Goal: Task Accomplishment & Management: Manage account settings

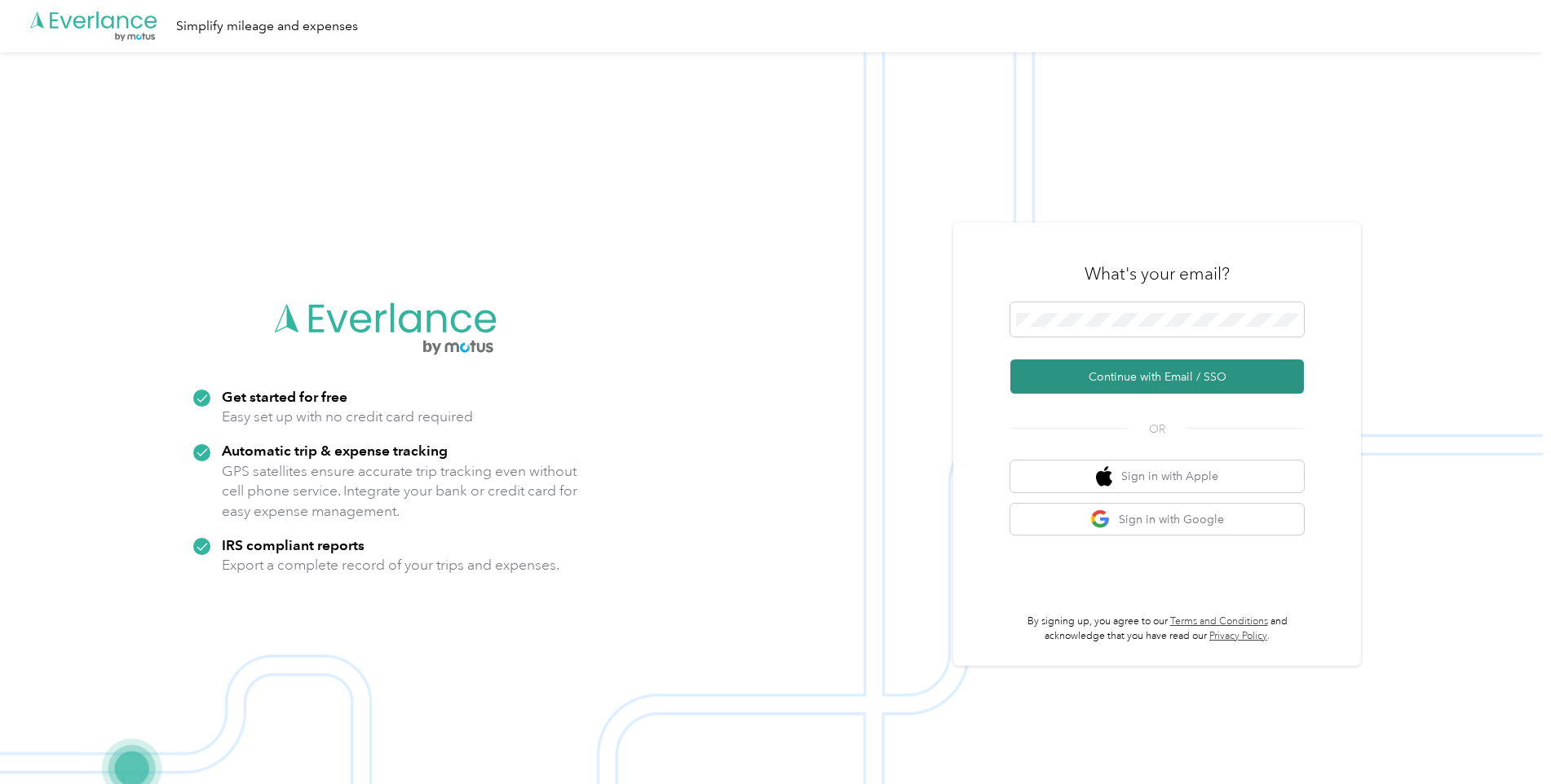
click at [1116, 364] on button "Continue with Email / SSO" at bounding box center [1157, 377] width 293 height 34
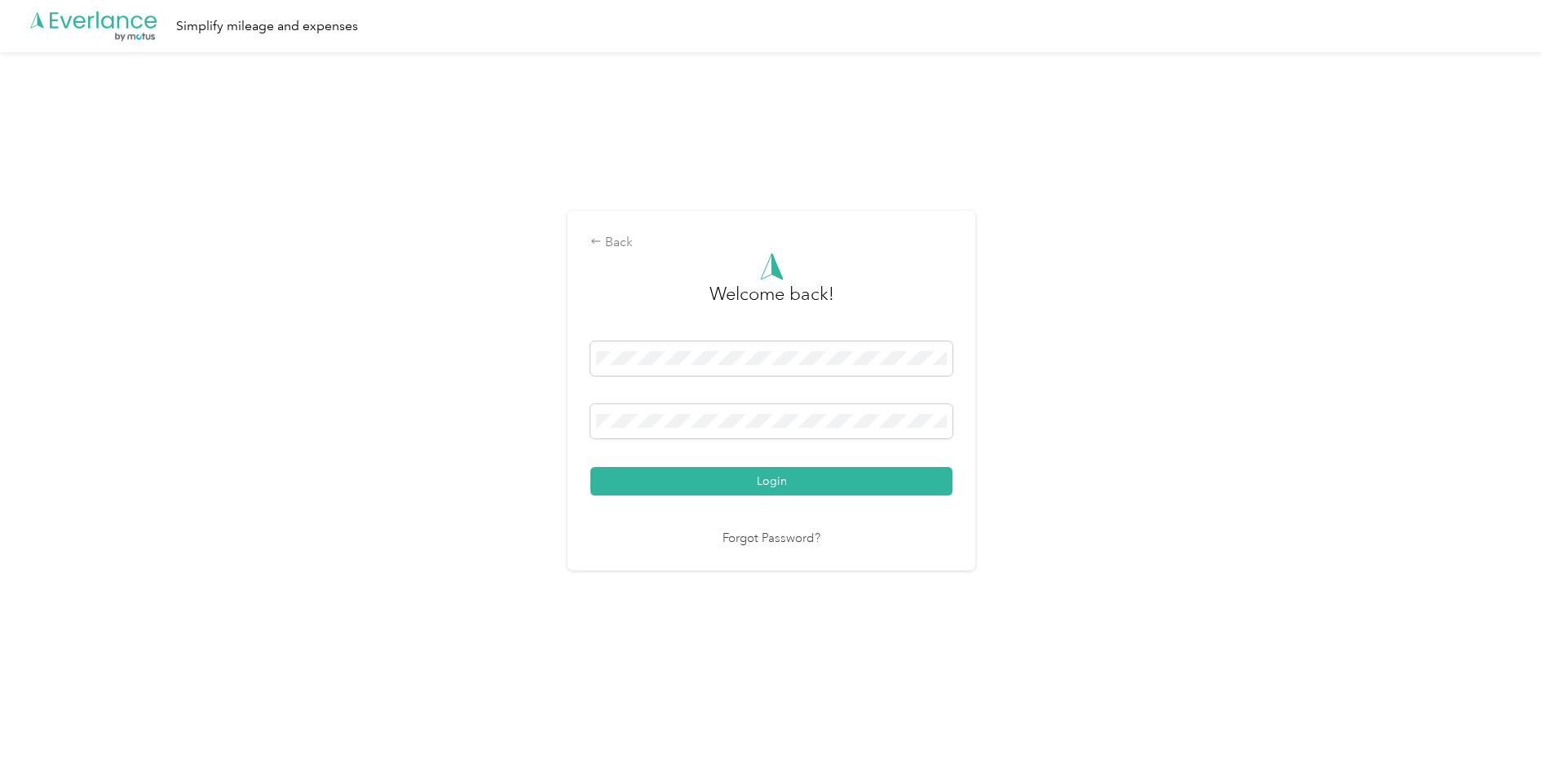
click at [791, 472] on button "Login" at bounding box center [771, 481] width 362 height 29
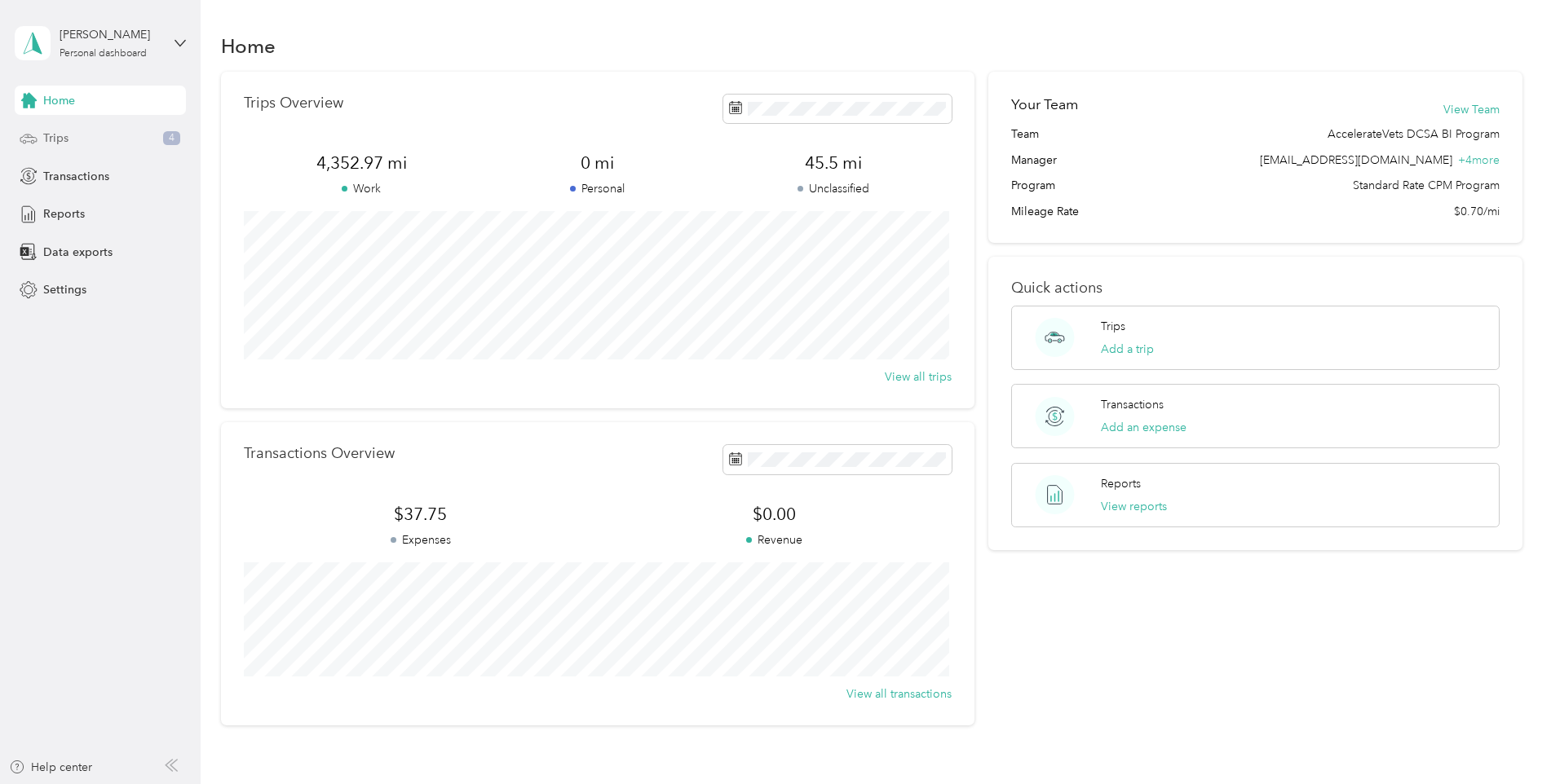
click at [103, 139] on div "Trips 4" at bounding box center [100, 138] width 171 height 29
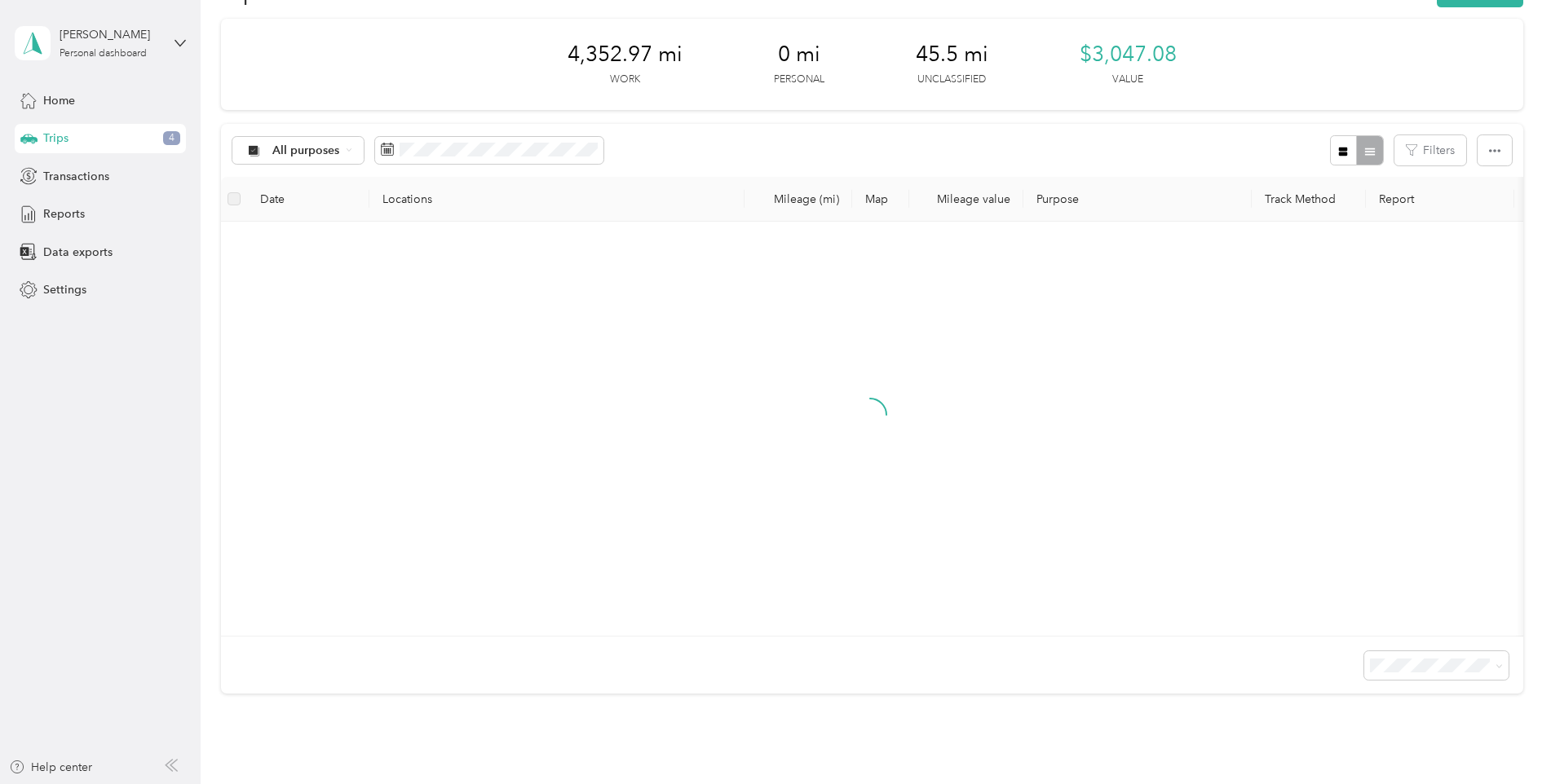
scroll to position [82, 0]
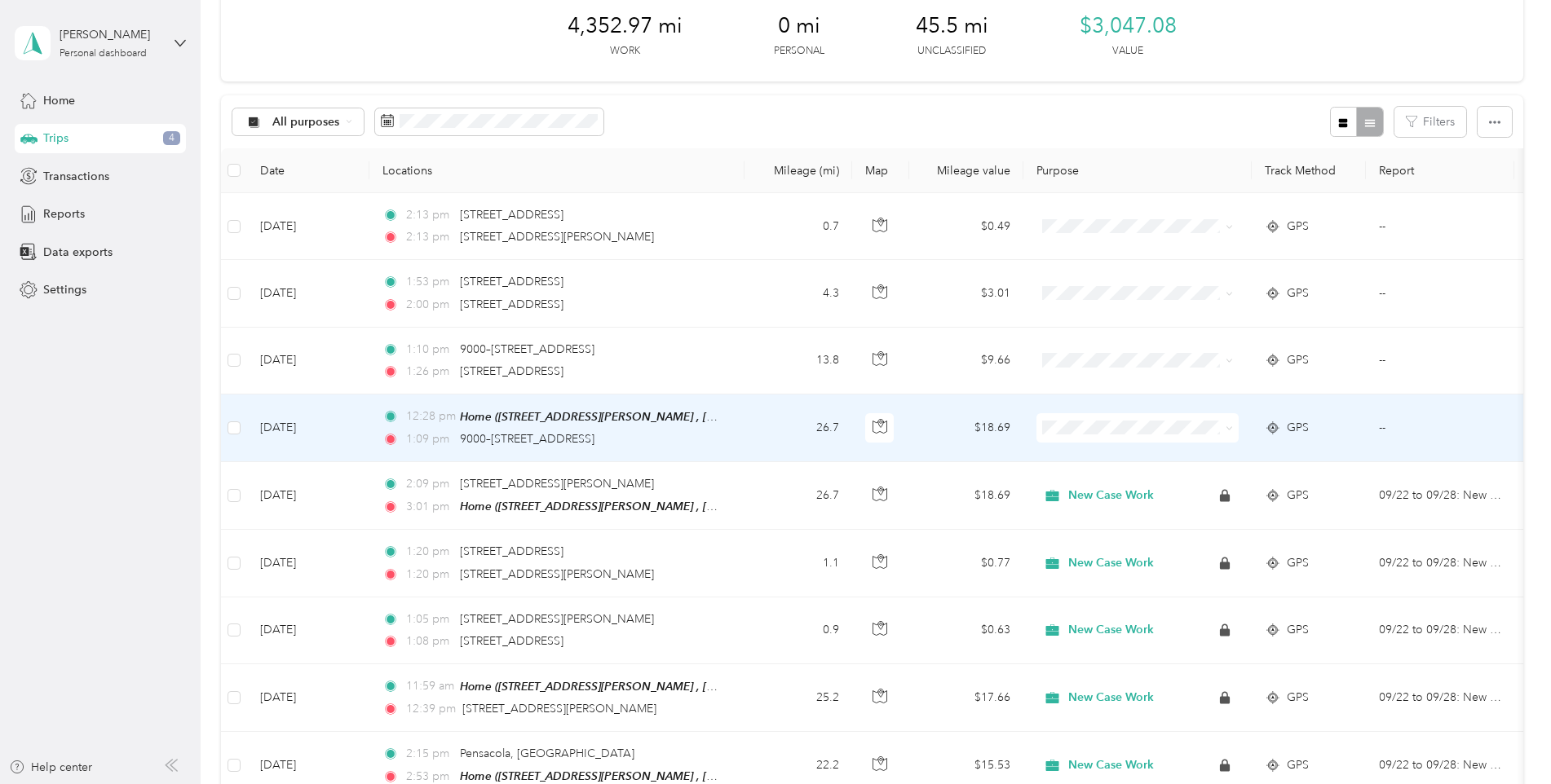
click at [750, 415] on td "26.7" at bounding box center [798, 428] width 107 height 68
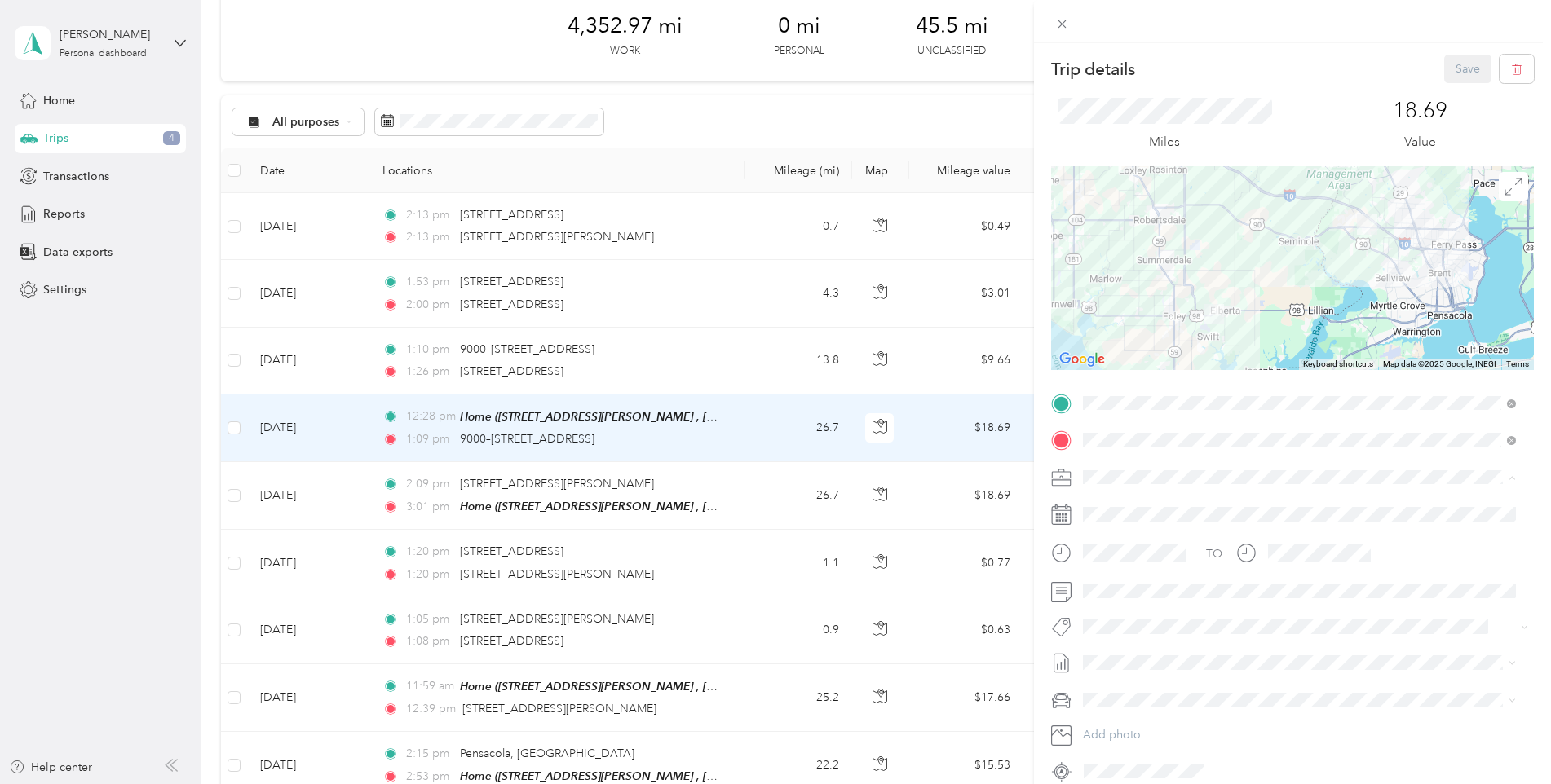
click at [1139, 527] on div "New Case Work" at bounding box center [1299, 534] width 421 height 17
click at [1453, 69] on button "Save" at bounding box center [1467, 69] width 48 height 29
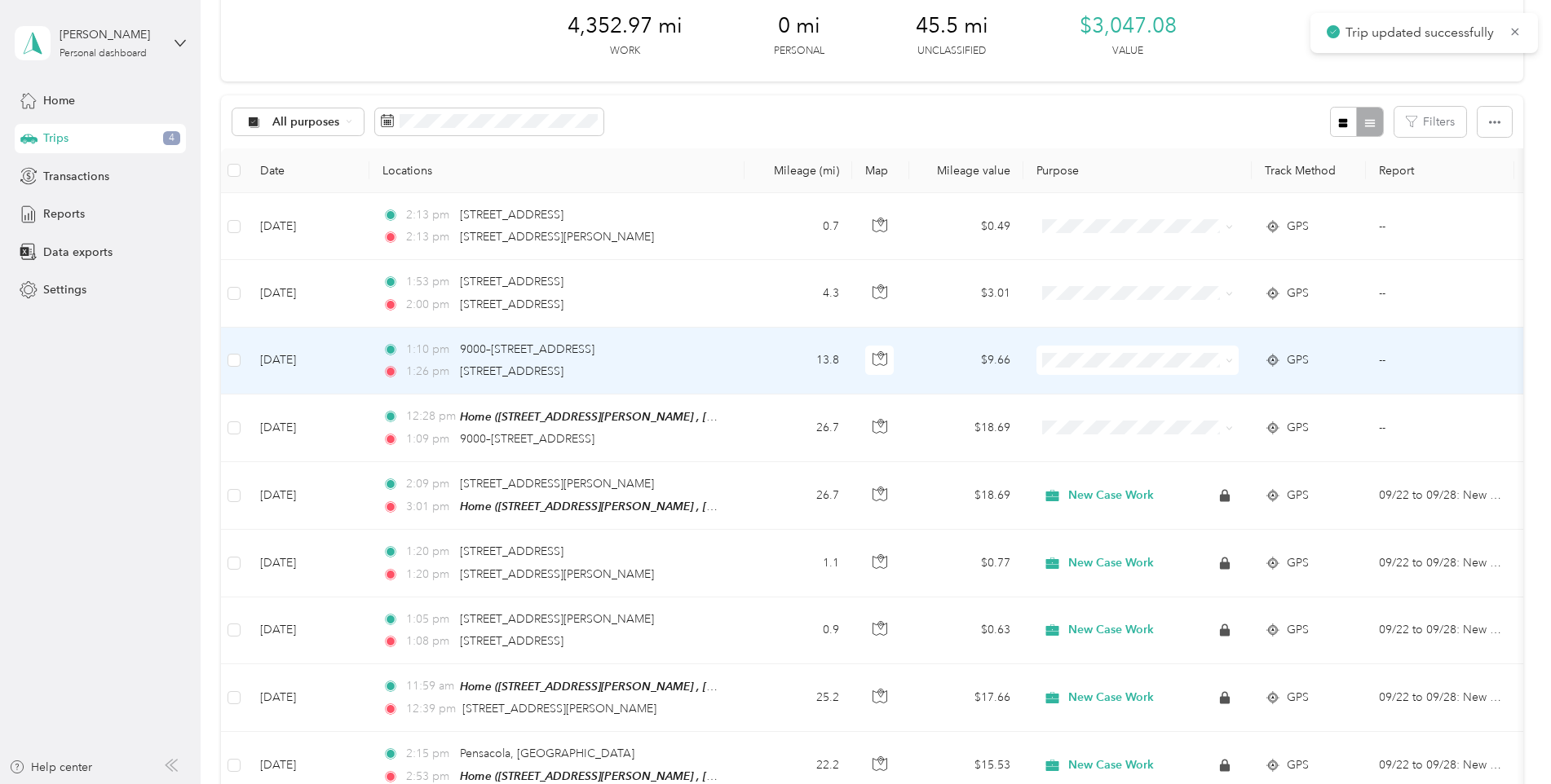
click at [749, 370] on td "13.8" at bounding box center [798, 361] width 107 height 67
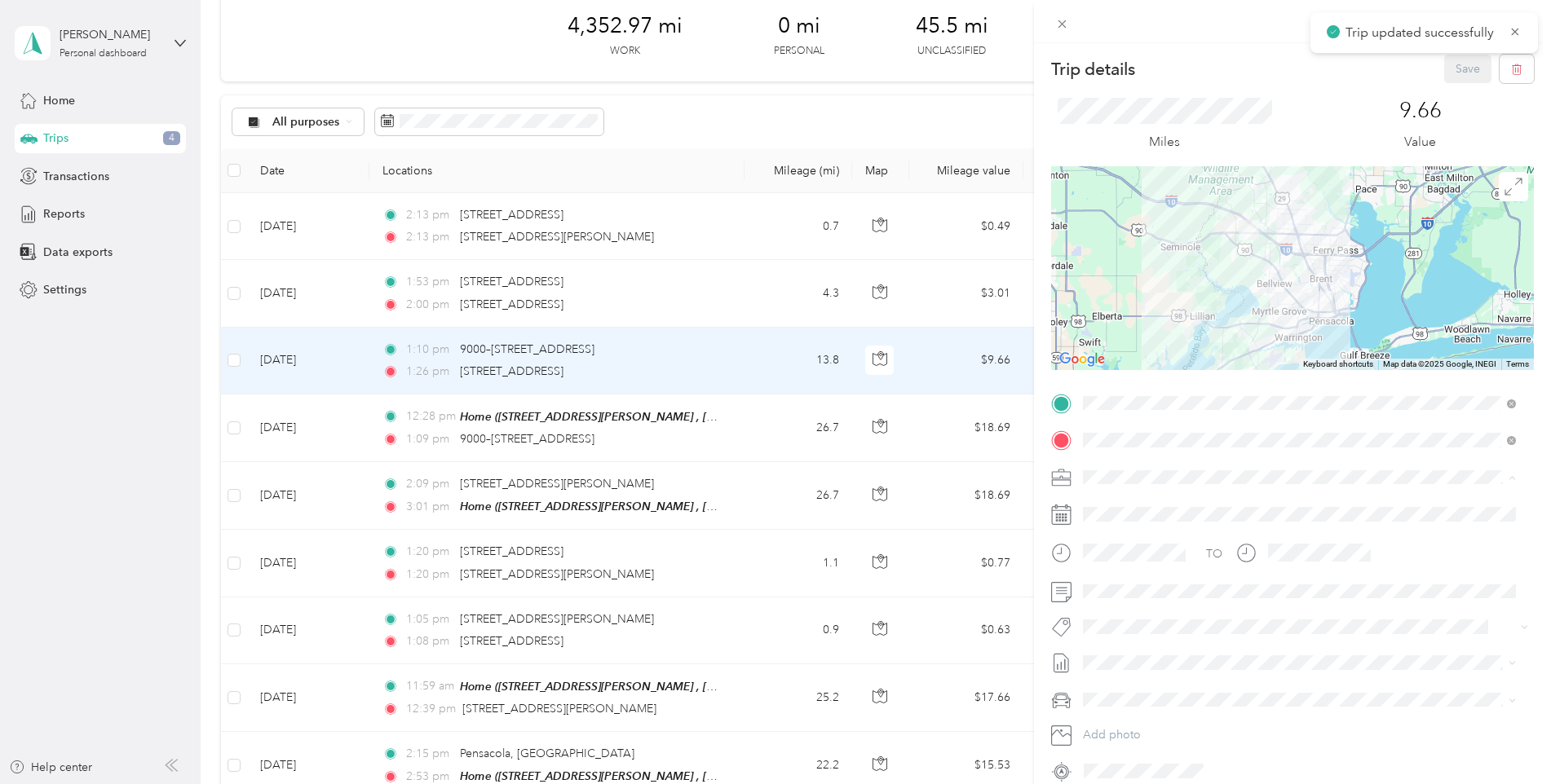
click at [1125, 529] on span "New Case Work" at bounding box center [1130, 534] width 84 height 14
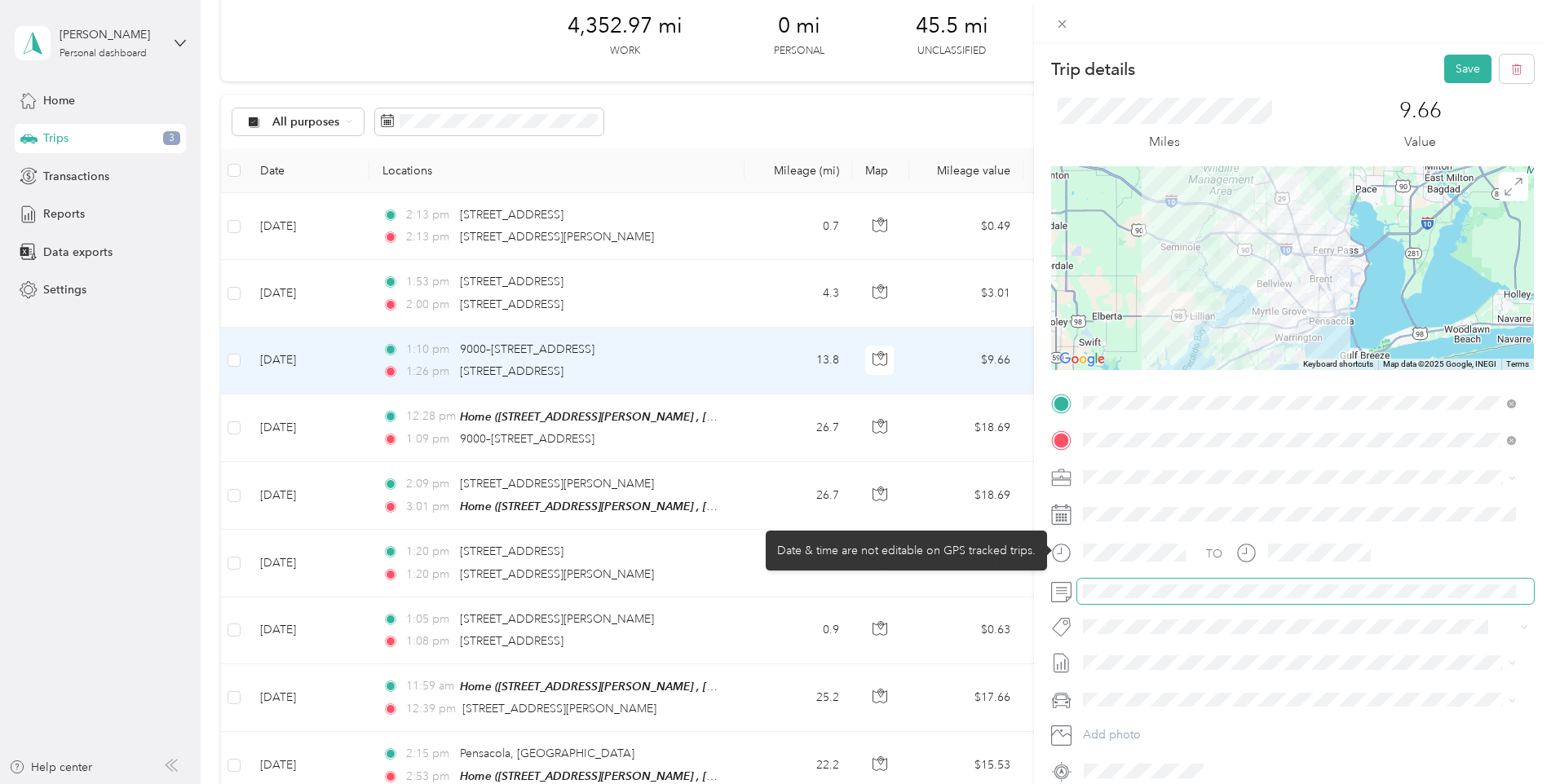
click at [1123, 587] on span at bounding box center [1305, 592] width 456 height 26
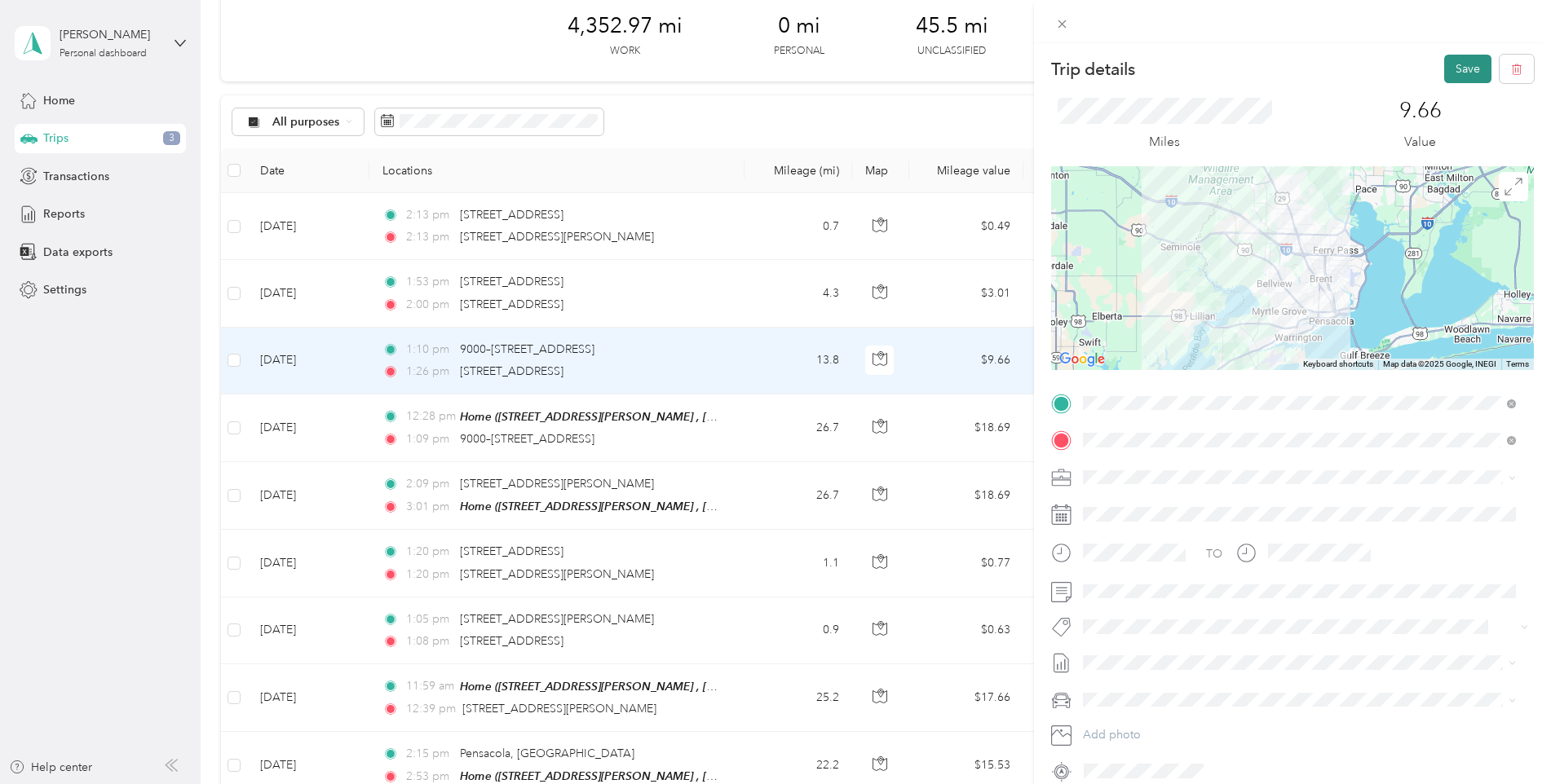
click at [1467, 61] on button "Save" at bounding box center [1467, 69] width 48 height 29
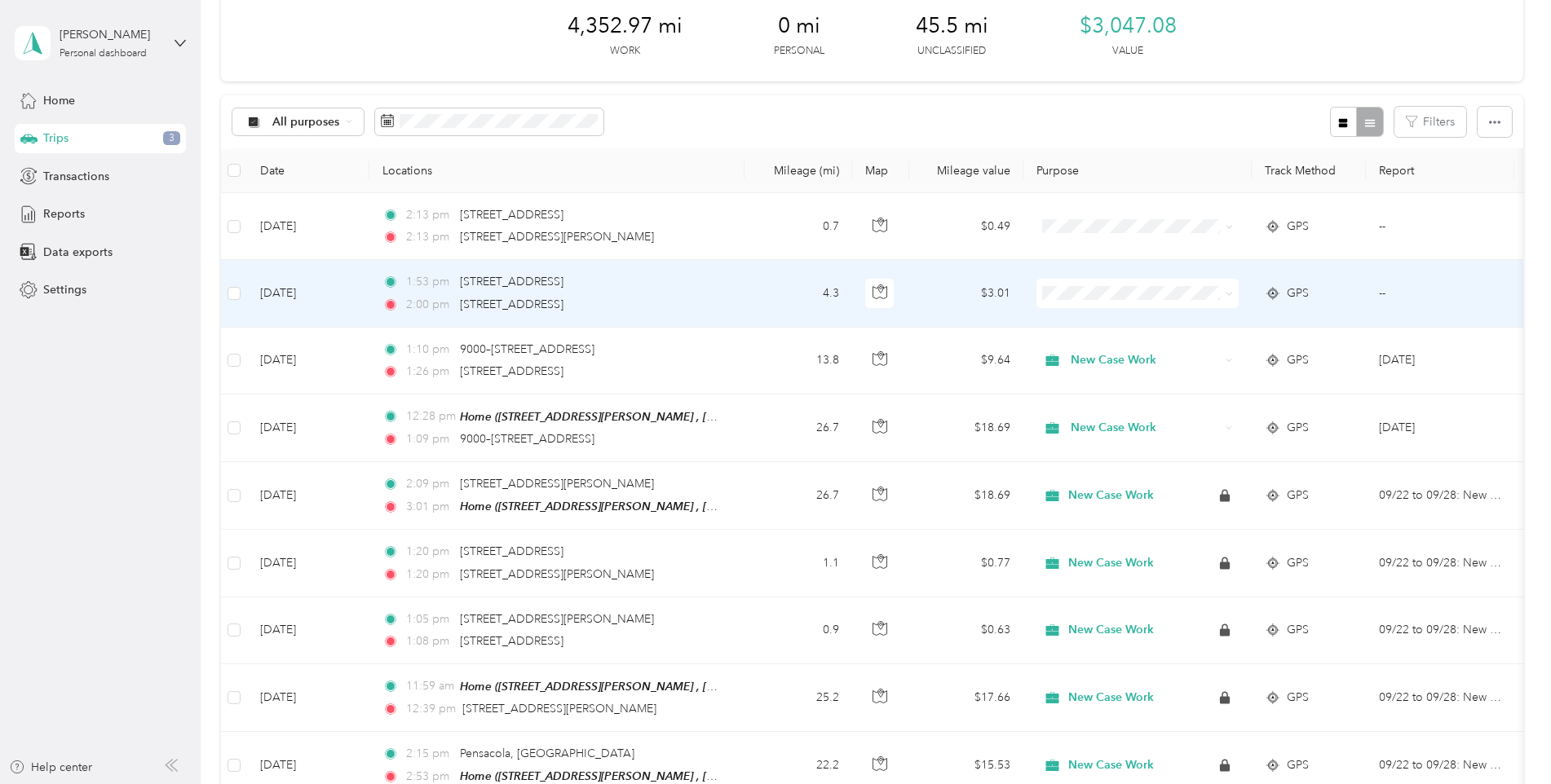
click at [768, 276] on td "4.3" at bounding box center [798, 293] width 107 height 67
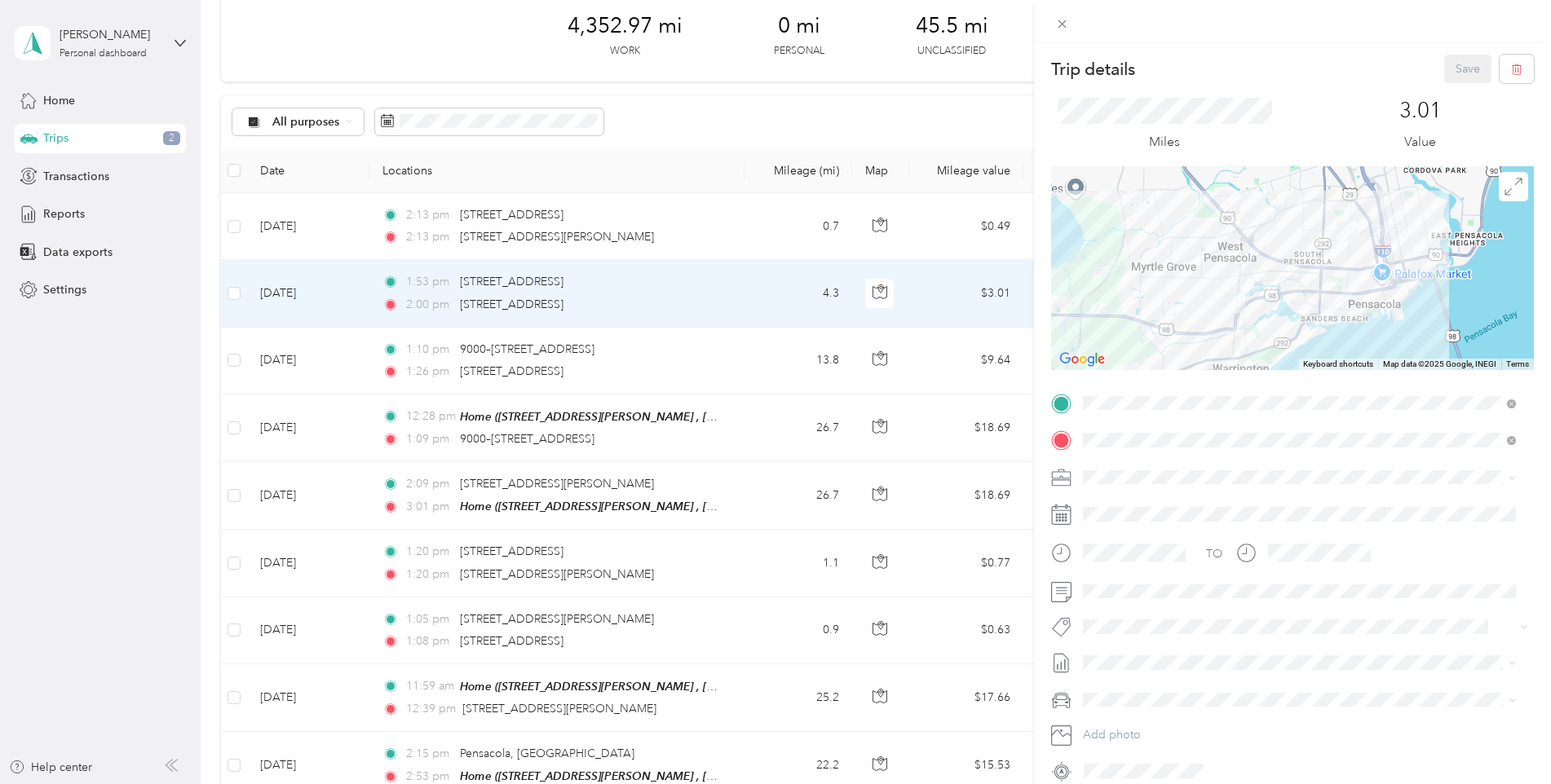
click at [1113, 540] on div "New Case Work" at bounding box center [1299, 534] width 421 height 17
click at [1098, 598] on span at bounding box center [1305, 592] width 456 height 26
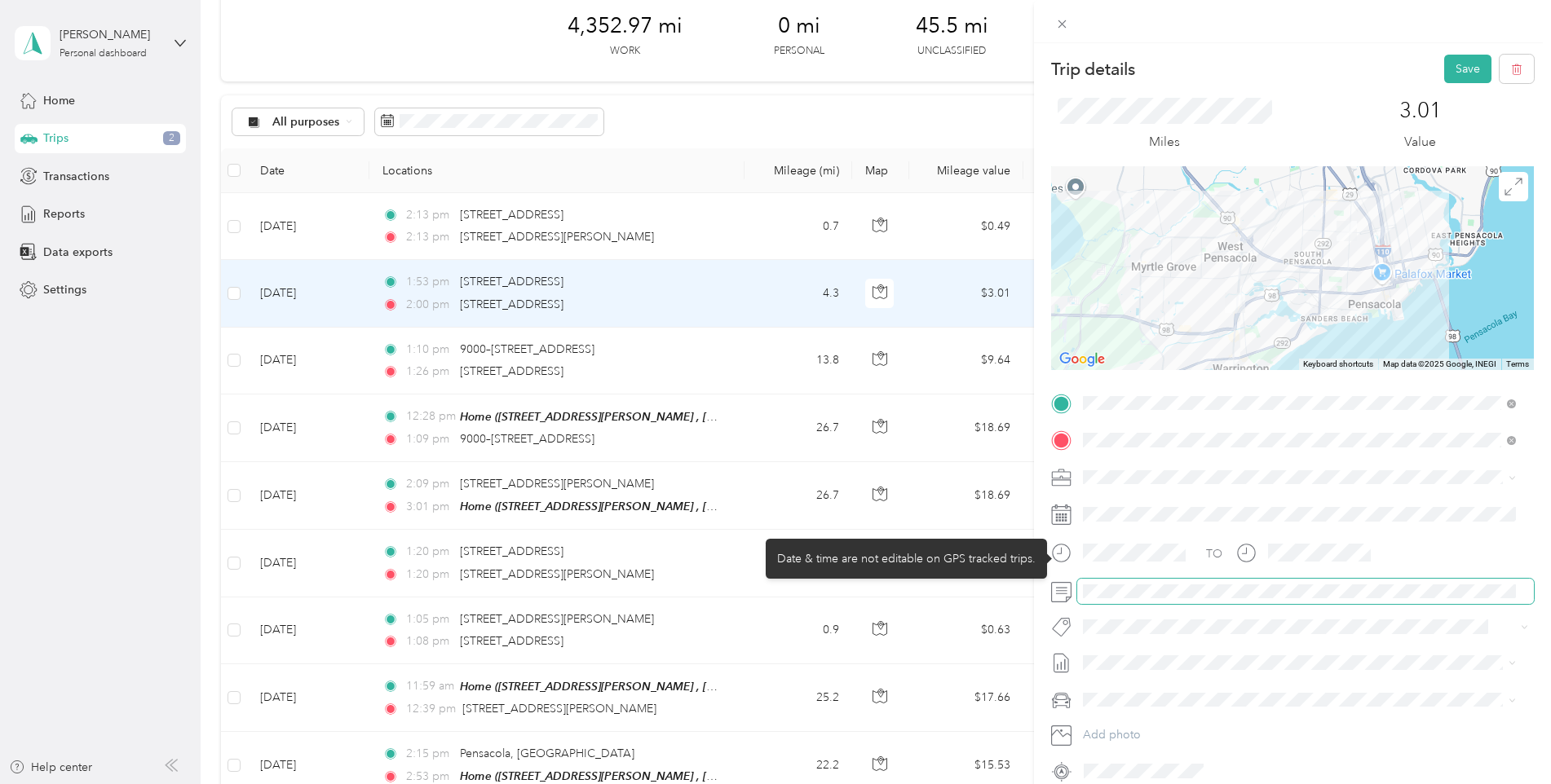
click at [1085, 577] on div "TO Add photo" at bounding box center [1292, 587] width 483 height 394
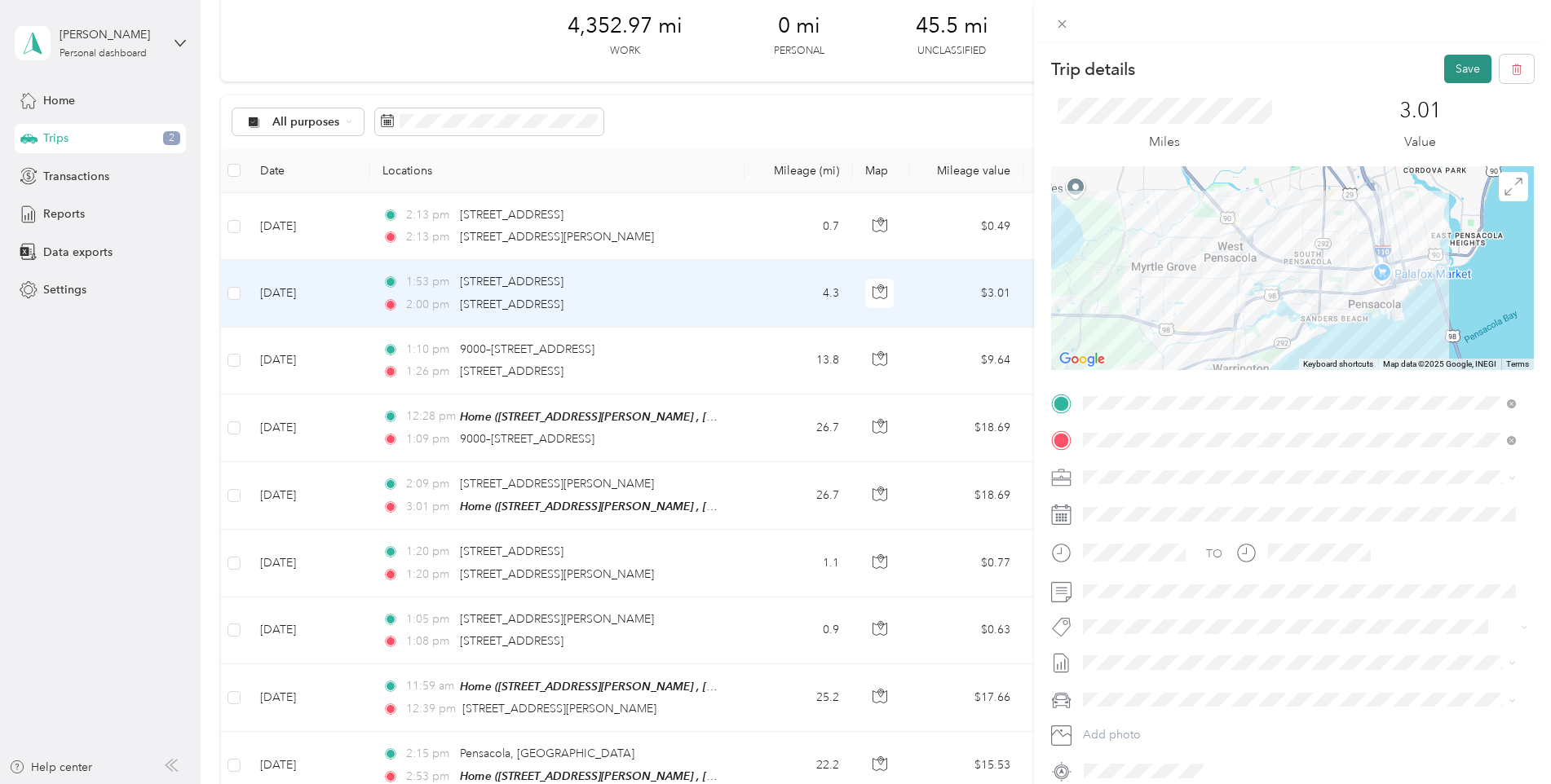
click at [1453, 73] on button "Save" at bounding box center [1467, 69] width 48 height 29
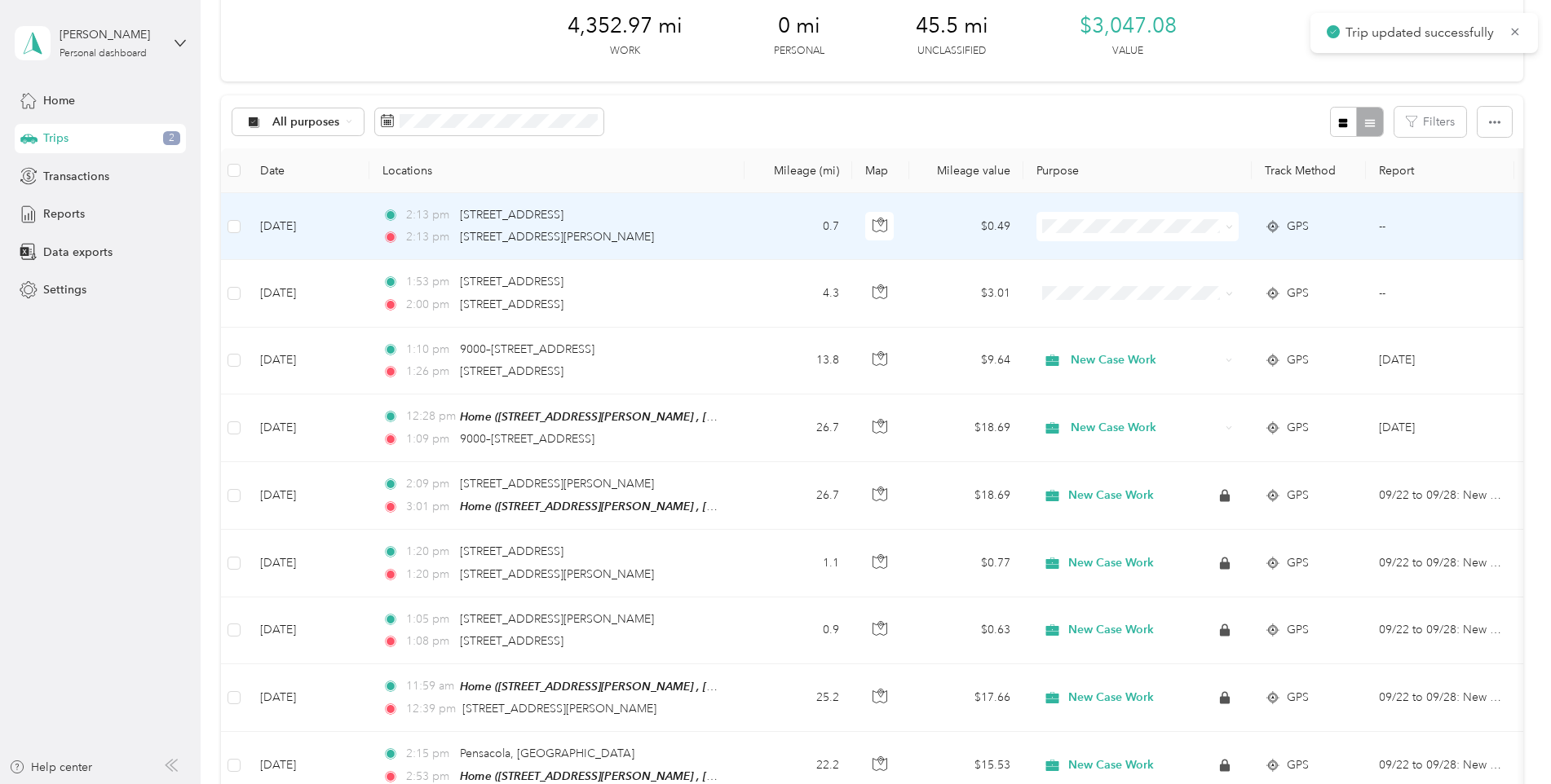
click at [743, 238] on td "2:13 pm 2 S New Warrington Rd, South Pensacola, Pensacola, FL 2:13 pm 440 Rober…" at bounding box center [557, 227] width 375 height 67
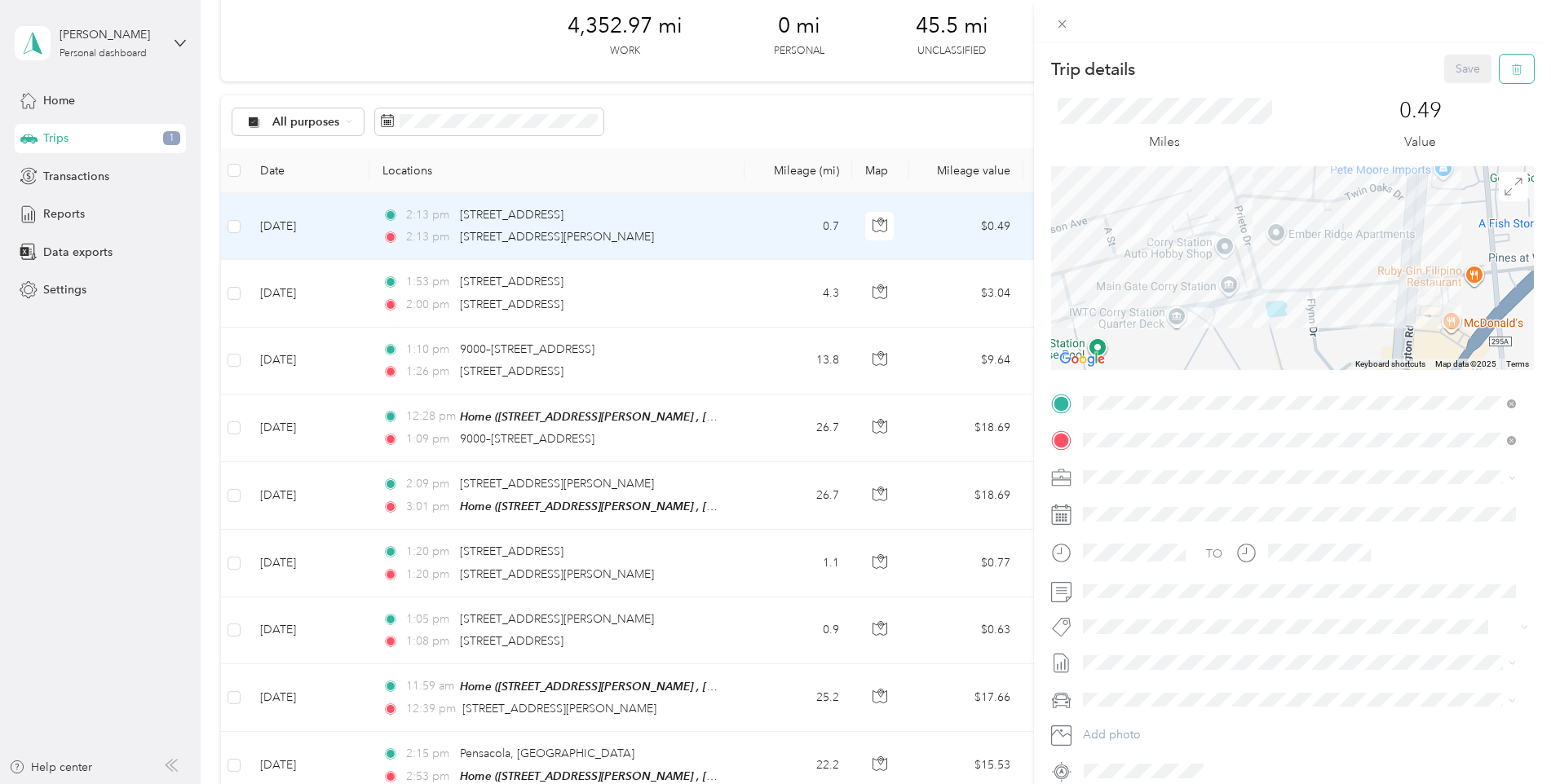
click at [1511, 65] on icon "button" at bounding box center [1517, 70] width 11 height 11
click at [1443, 84] on button "Yes" at bounding box center [1456, 89] width 32 height 26
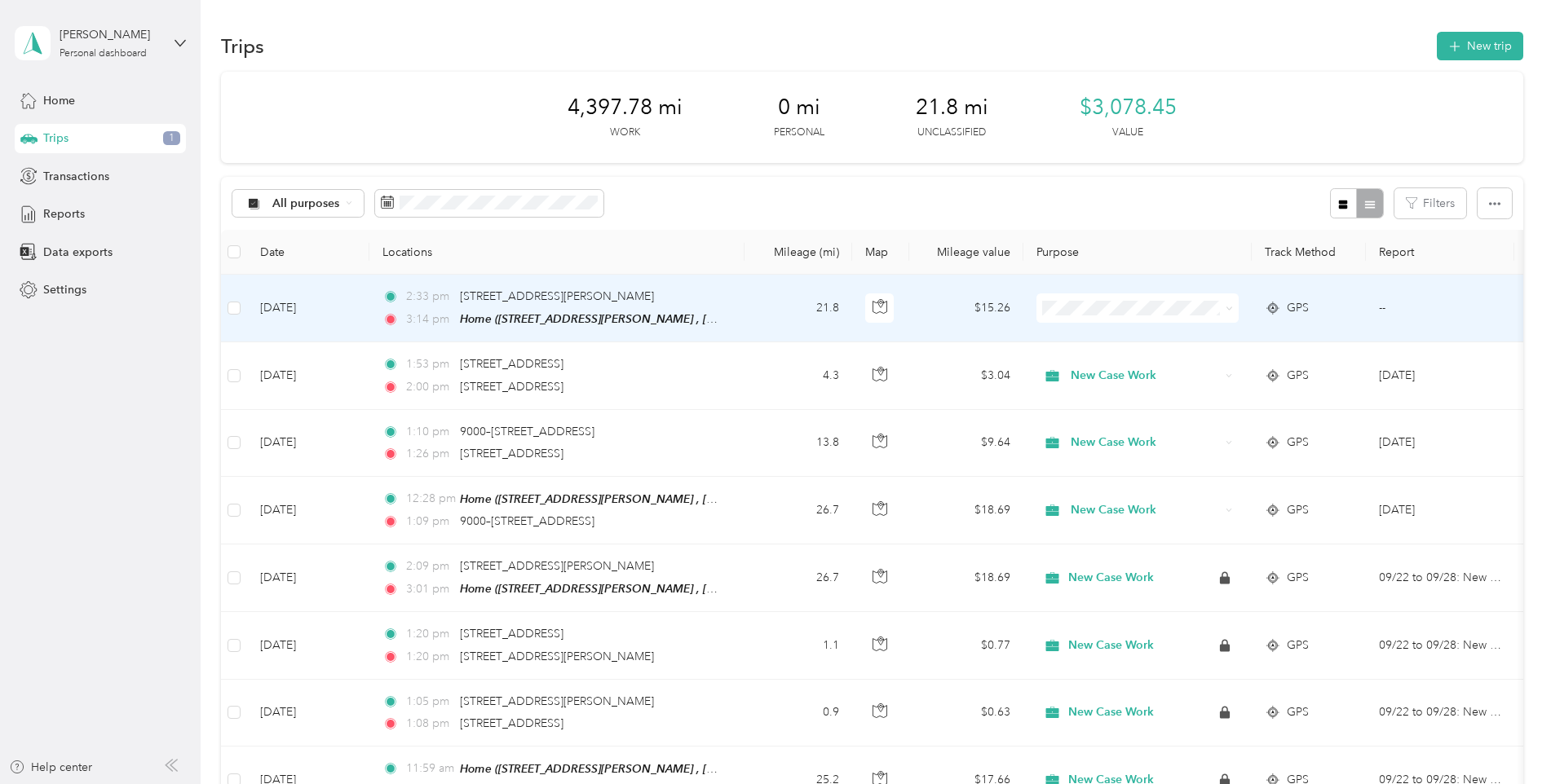
click at [762, 313] on td "21.8" at bounding box center [798, 308] width 107 height 68
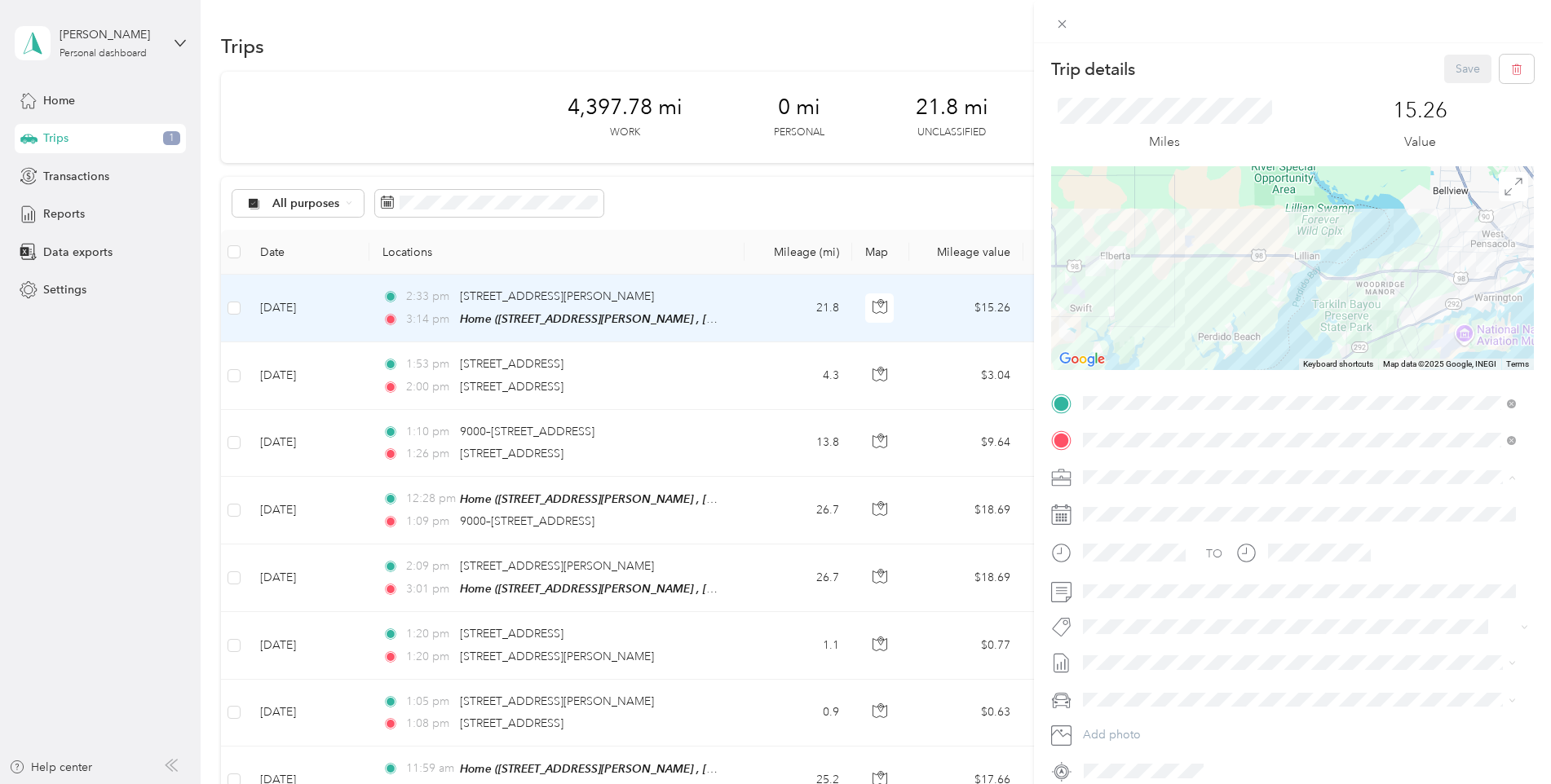
click at [1139, 525] on li "New Case Work" at bounding box center [1299, 534] width 444 height 29
click at [1461, 66] on button "Save" at bounding box center [1467, 69] width 48 height 29
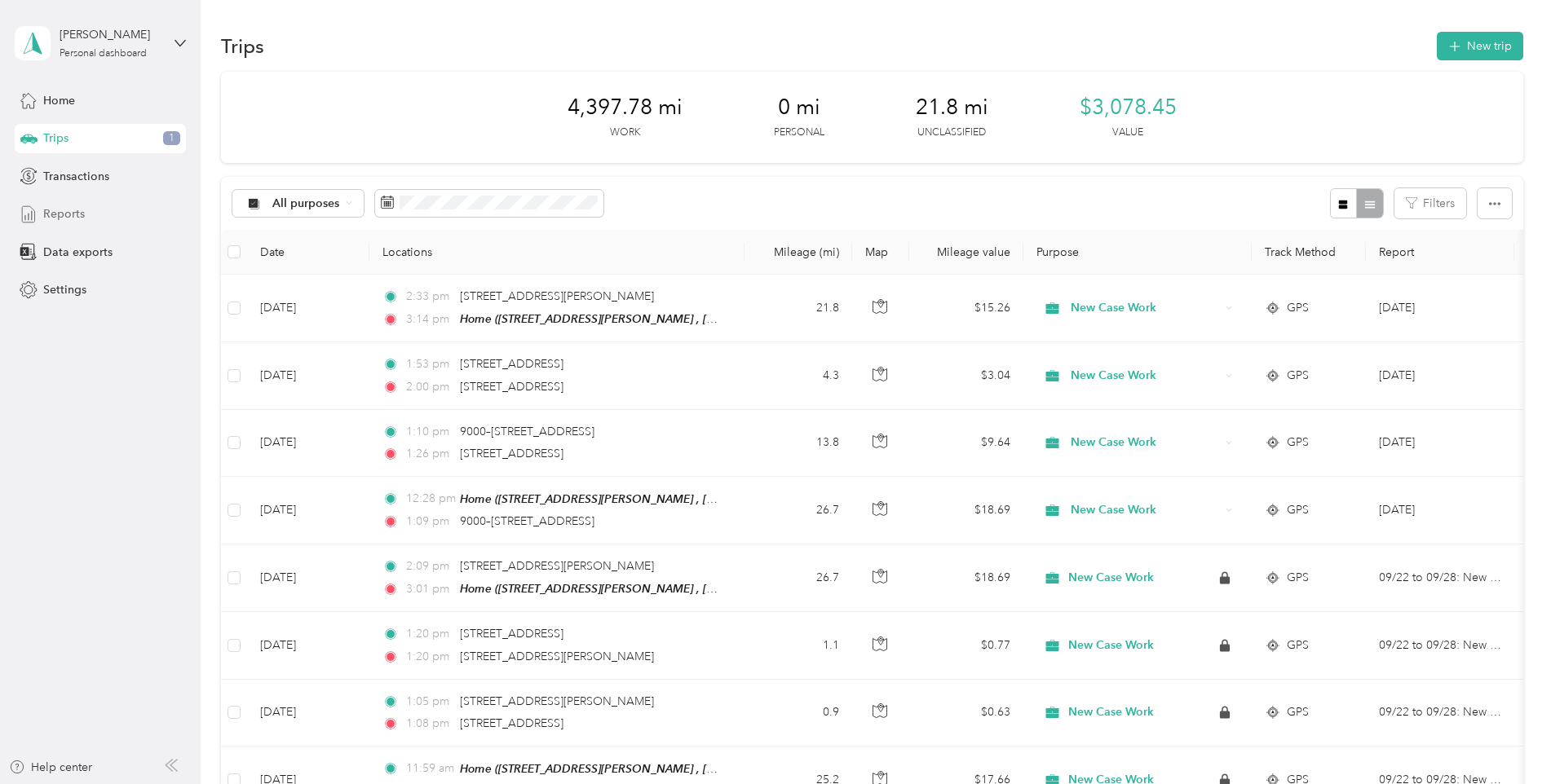
click at [111, 207] on div "Reports" at bounding box center [100, 215] width 171 height 29
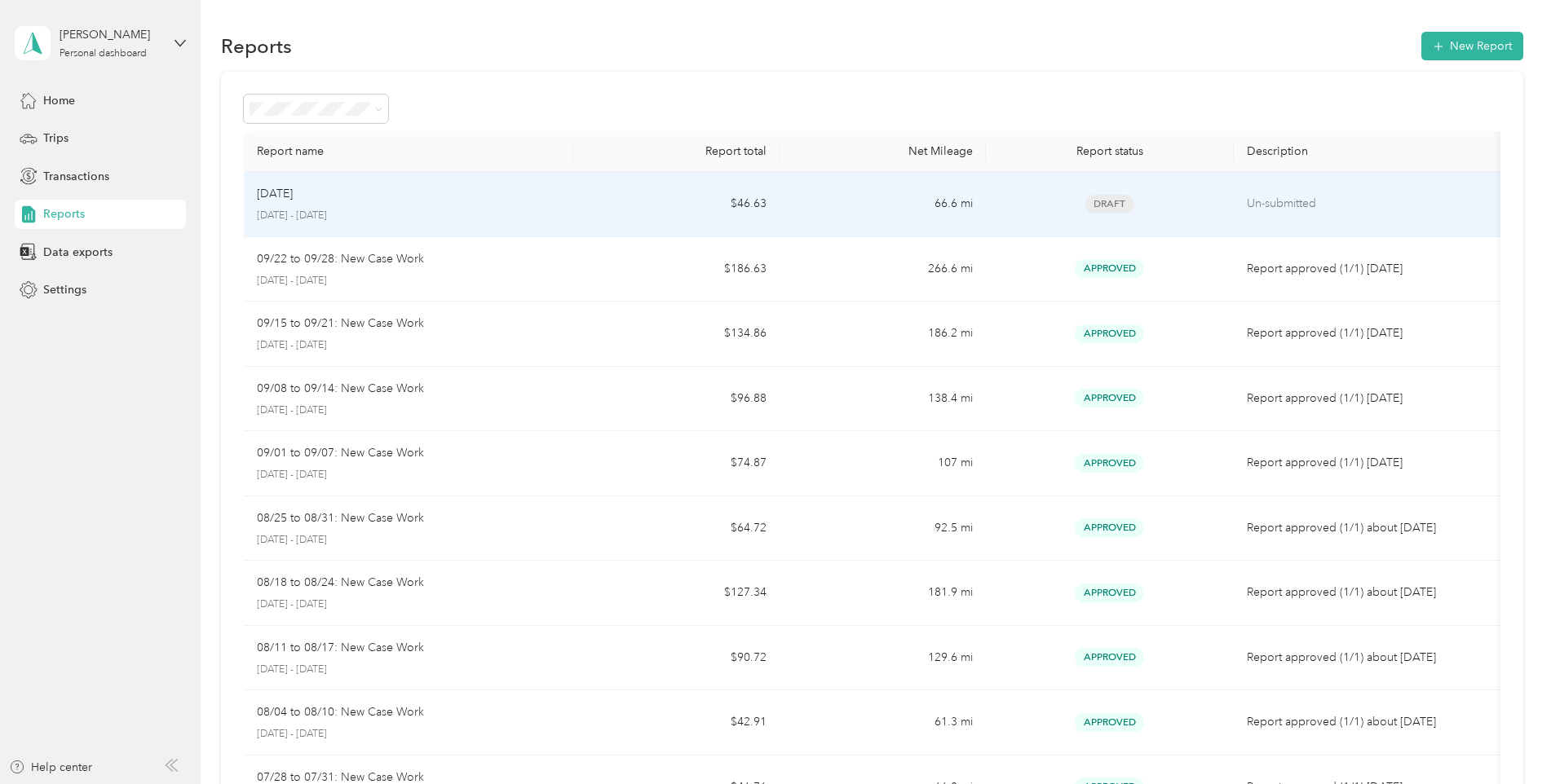
click at [494, 197] on div "[DATE]" at bounding box center [408, 194] width 304 height 18
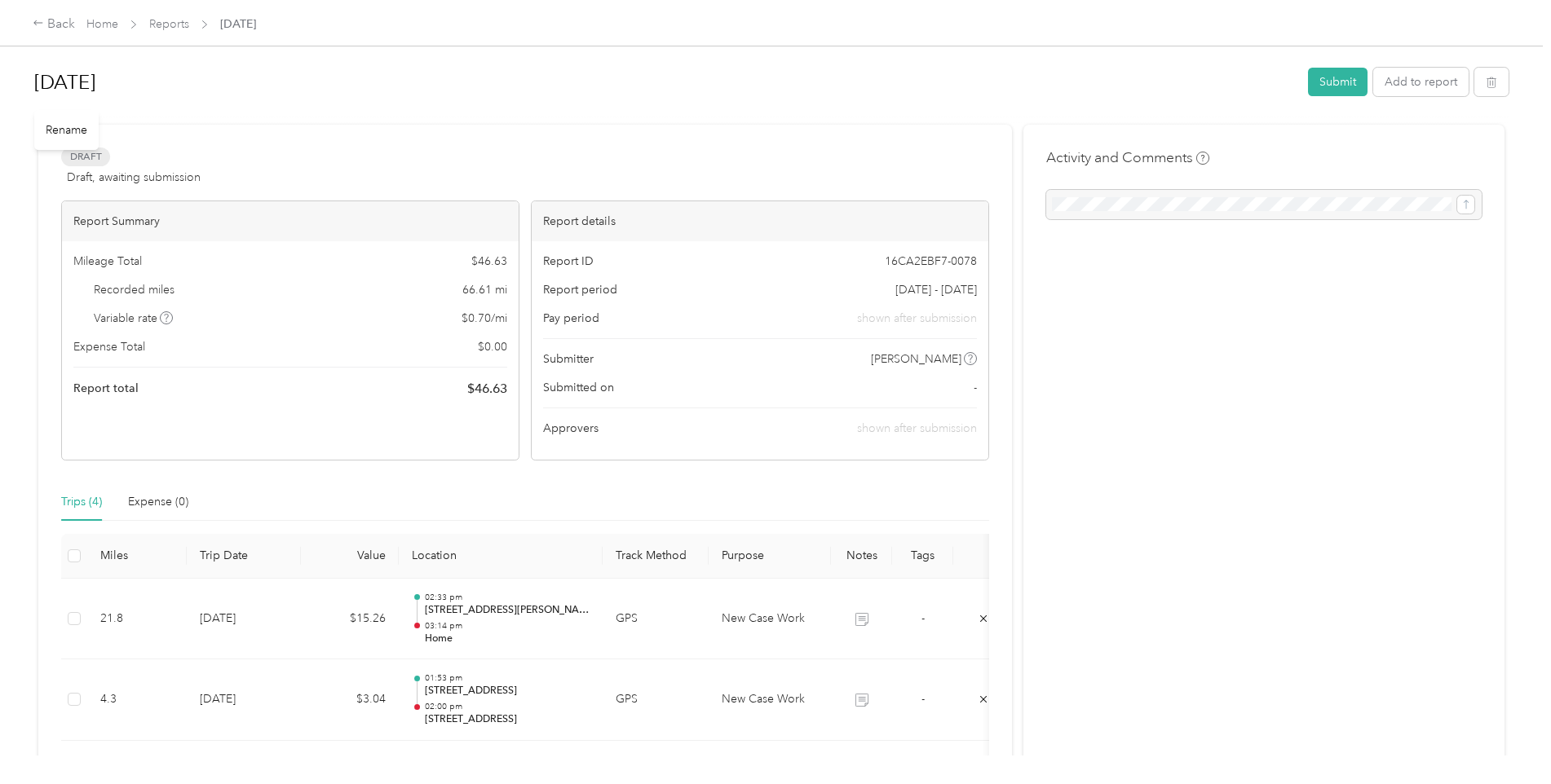
click at [152, 83] on h1 "[DATE]" at bounding box center [665, 83] width 1262 height 39
click at [1309, 83] on button "Submit" at bounding box center [1337, 84] width 60 height 29
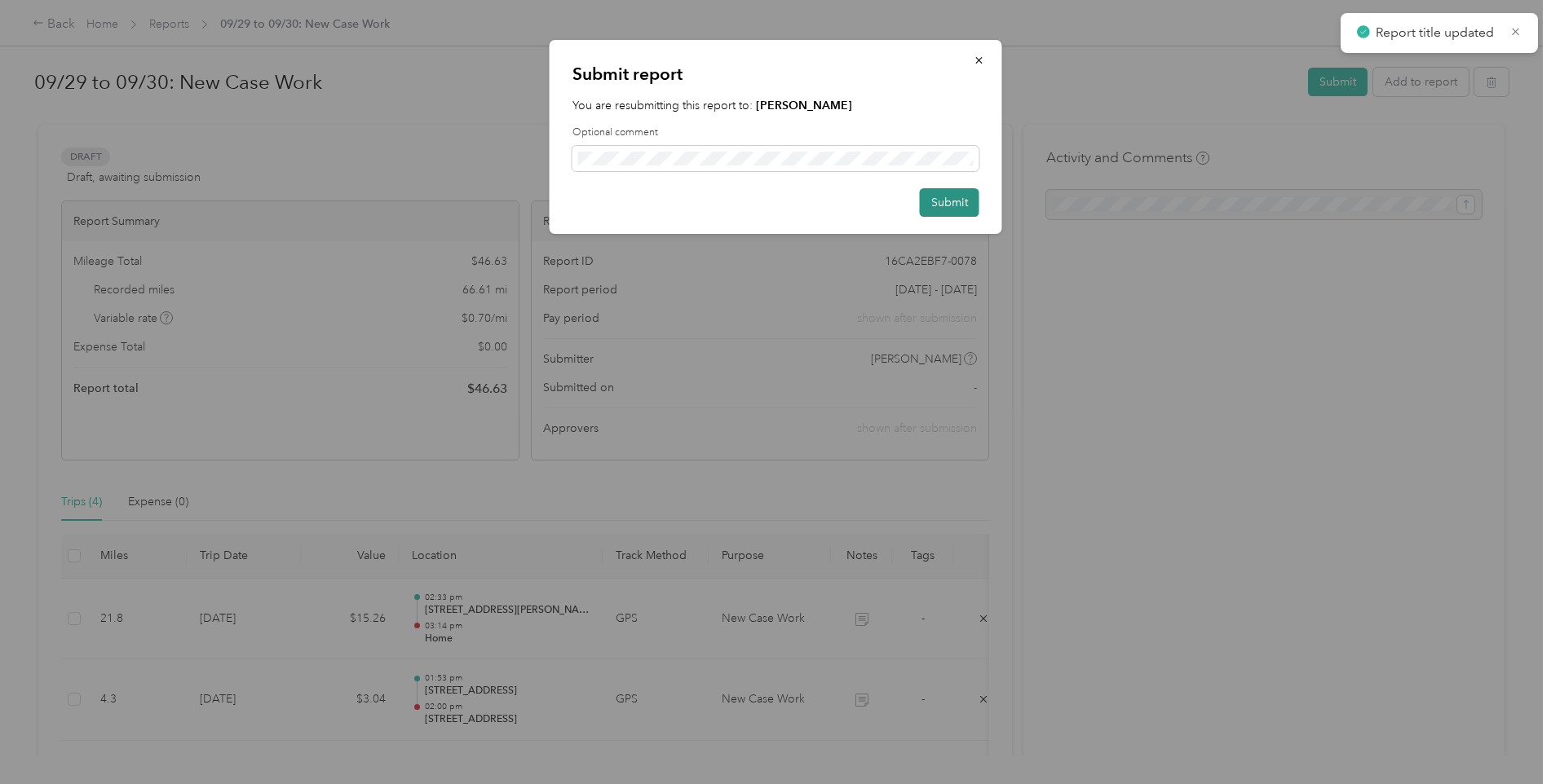
click at [943, 211] on button "Submit" at bounding box center [950, 202] width 60 height 29
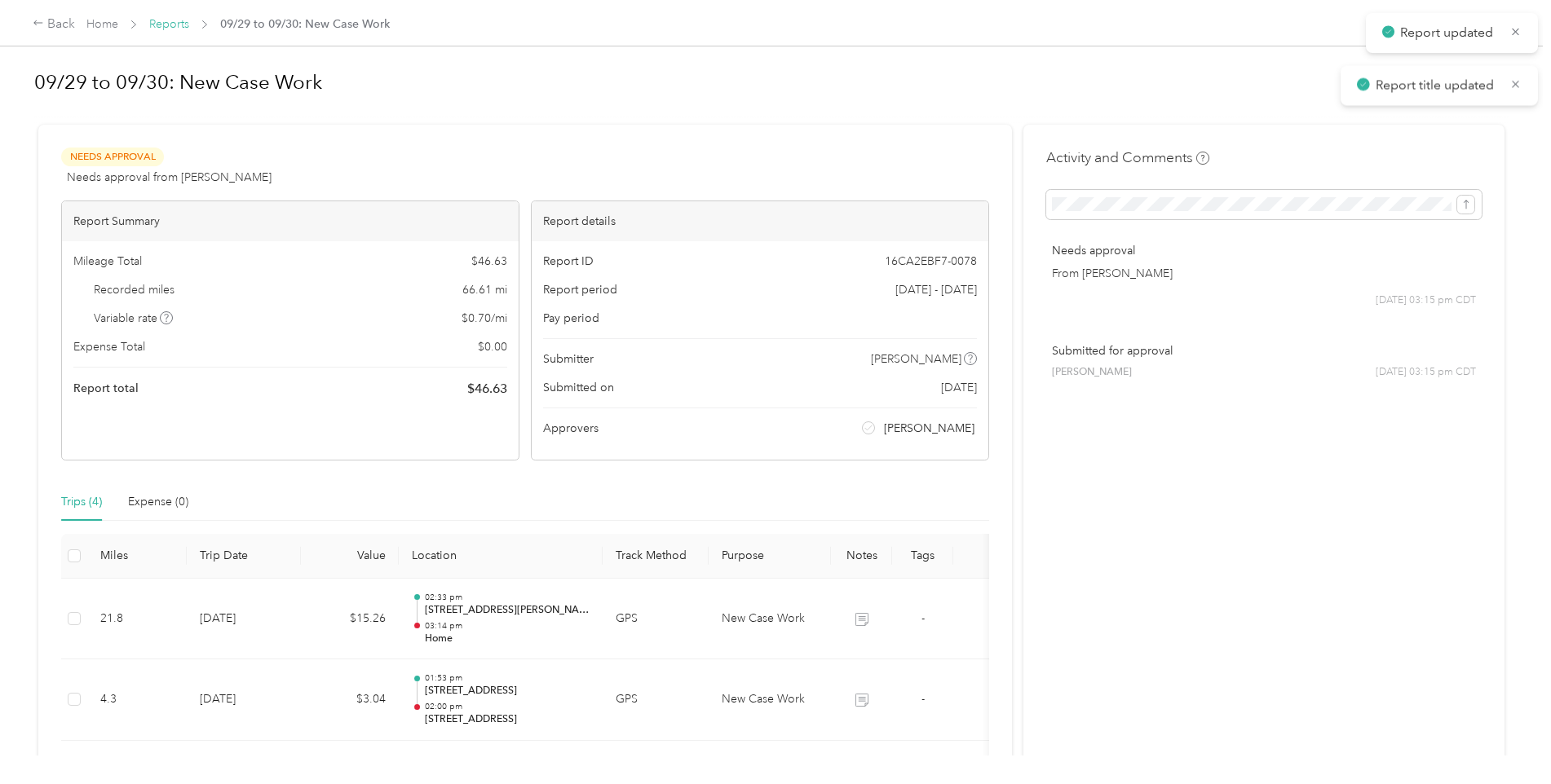
click at [161, 30] on link "Reports" at bounding box center [169, 24] width 40 height 14
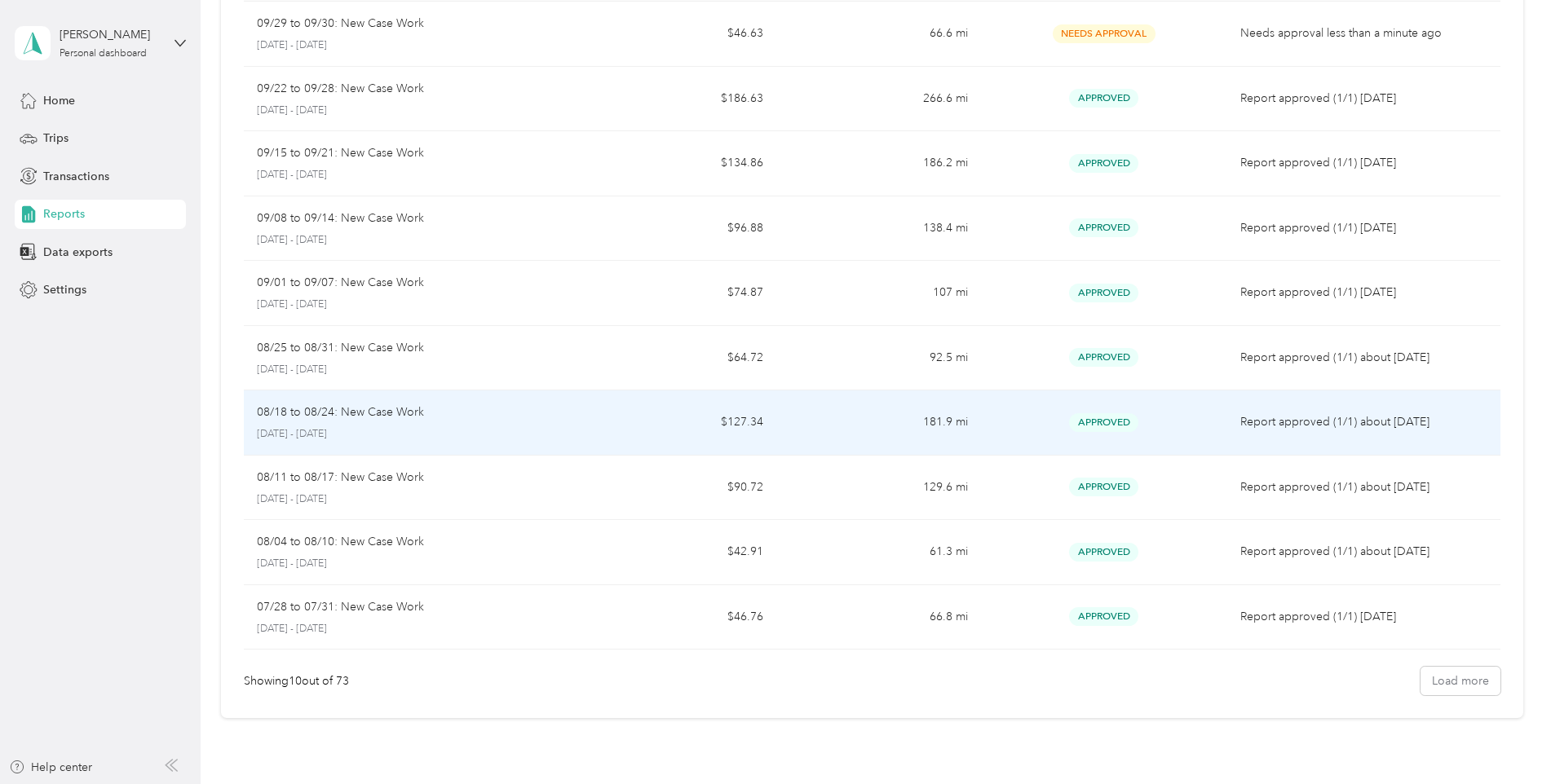
scroll to position [273, 0]
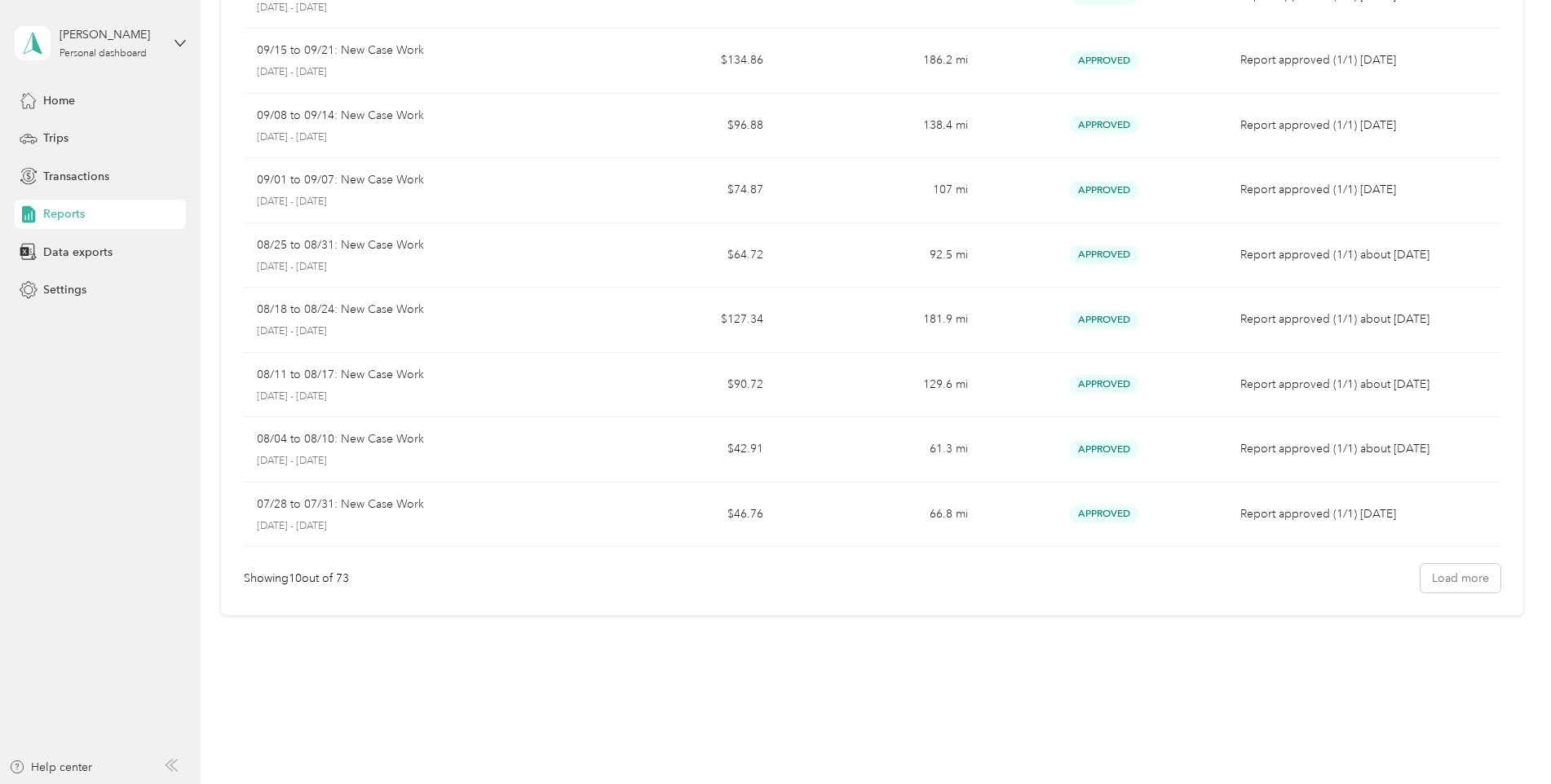
click at [927, 696] on div "Reports New Report Report name Report total Net Mileage Report status Descripti…" at bounding box center [872, 215] width 1342 height 977
click at [1468, 582] on button "Load more" at bounding box center [1461, 578] width 80 height 29
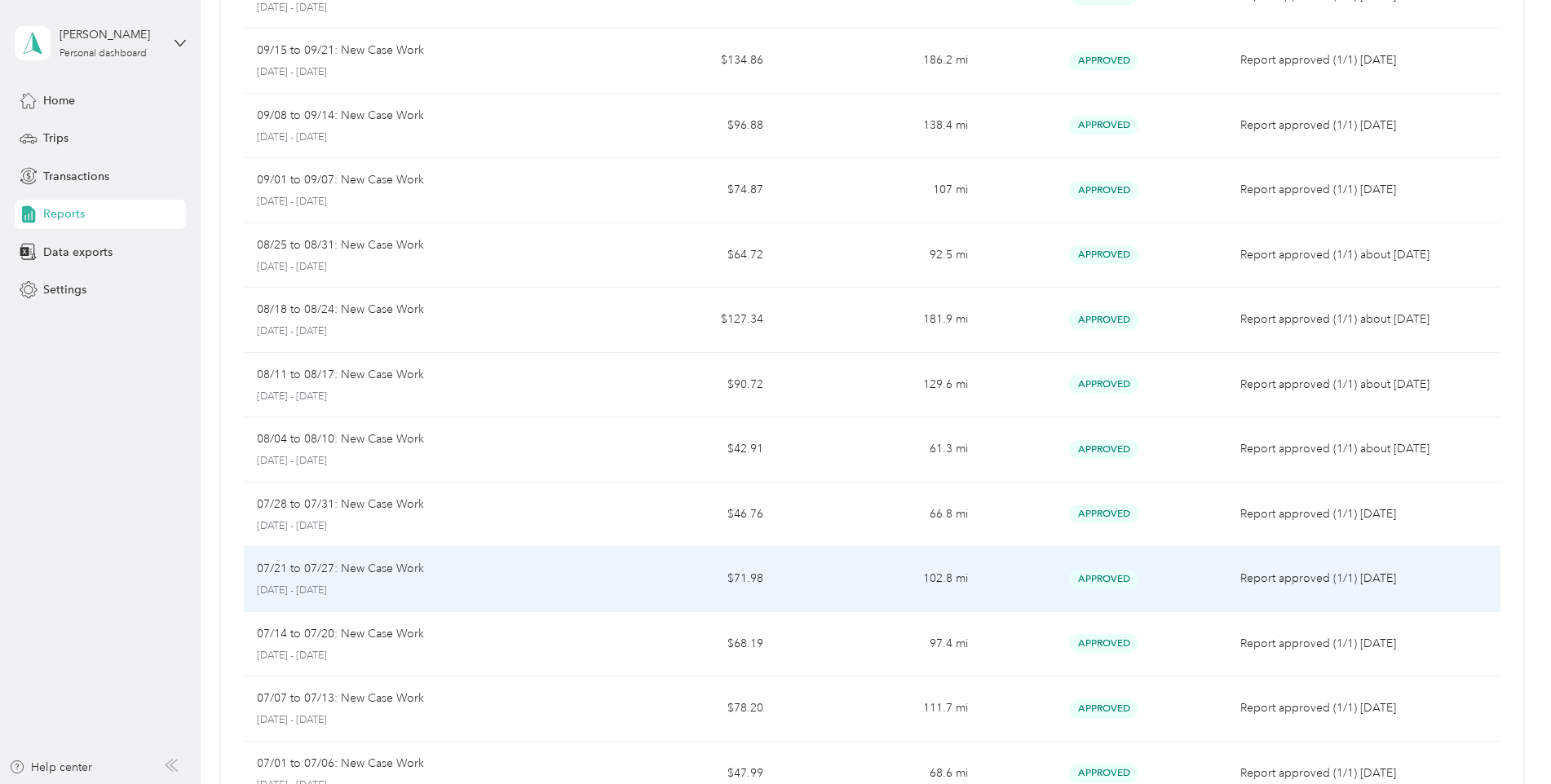
scroll to position [0, 0]
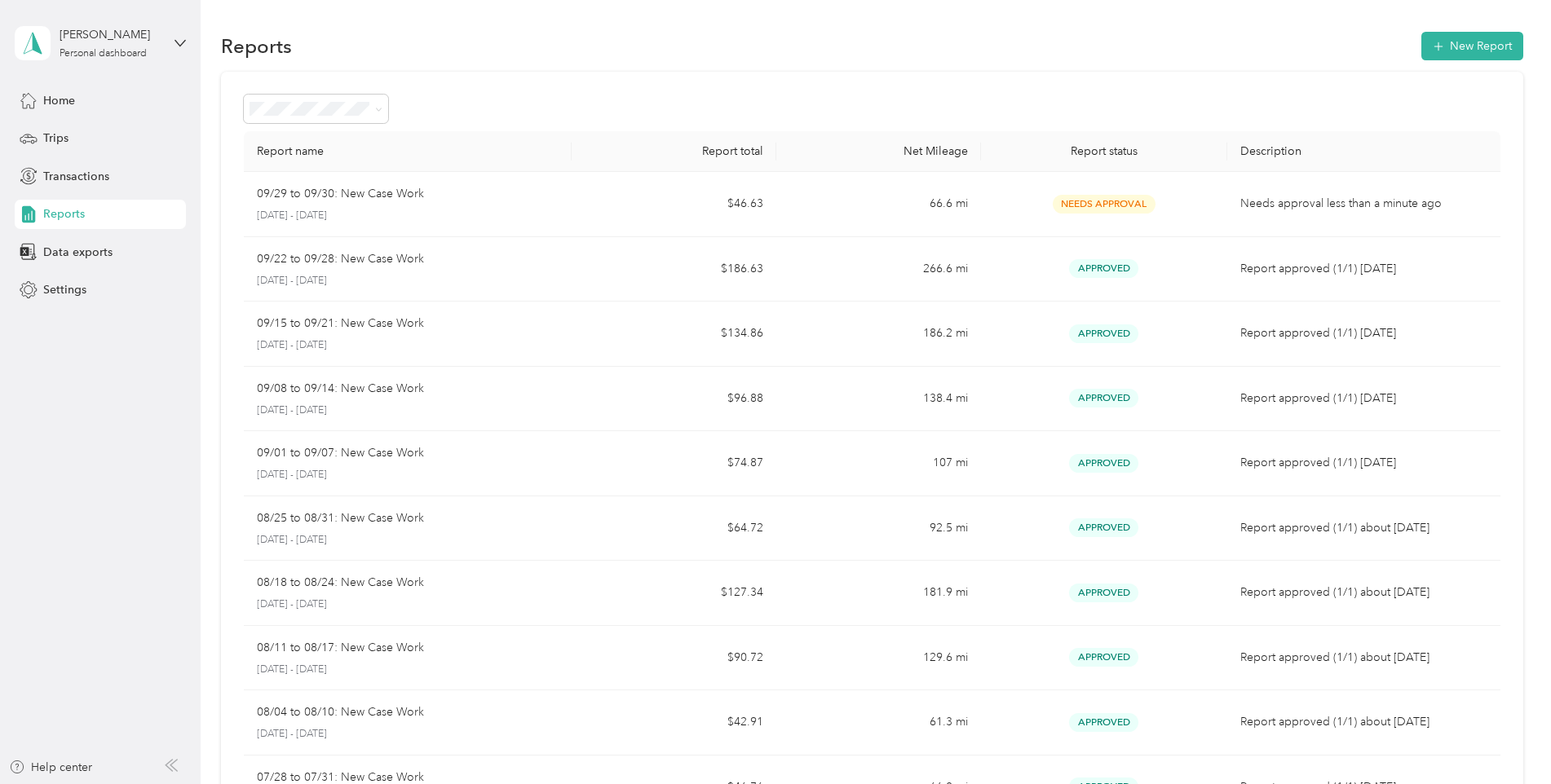
click at [664, 99] on div at bounding box center [872, 108] width 1256 height 29
